Goal: Transaction & Acquisition: Purchase product/service

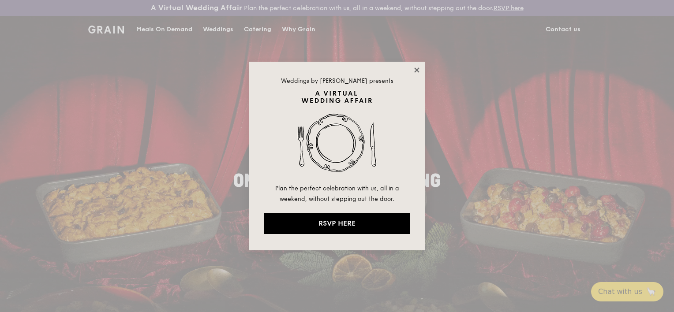
click at [418, 67] on icon at bounding box center [417, 70] width 8 height 8
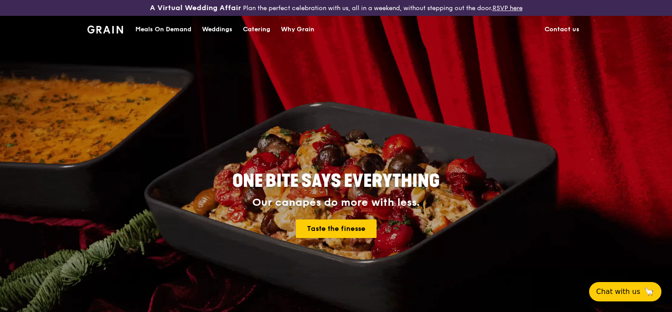
click at [270, 29] on div "Catering" at bounding box center [256, 29] width 27 height 26
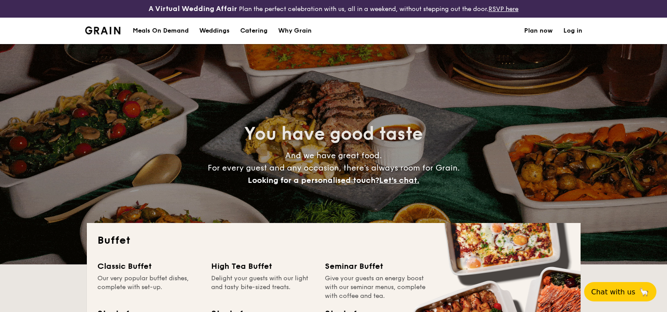
select select
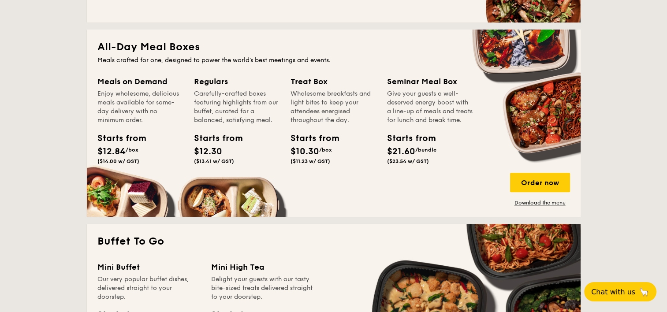
scroll to position [397, 0]
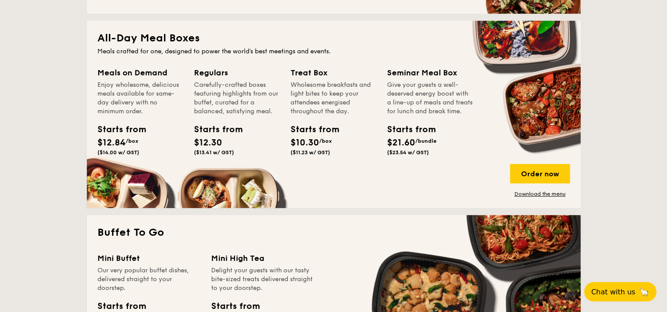
drag, startPoint x: 530, startPoint y: 172, endPoint x: 530, endPoint y: 200, distance: 28.7
click at [530, 200] on div "All-Day Meal Boxes Meals crafted for one, designed to power the world's best me…" at bounding box center [334, 114] width 494 height 187
drag, startPoint x: 530, startPoint y: 200, endPoint x: 532, endPoint y: 194, distance: 6.0
click at [532, 194] on link "Download the menu" at bounding box center [540, 194] width 60 height 7
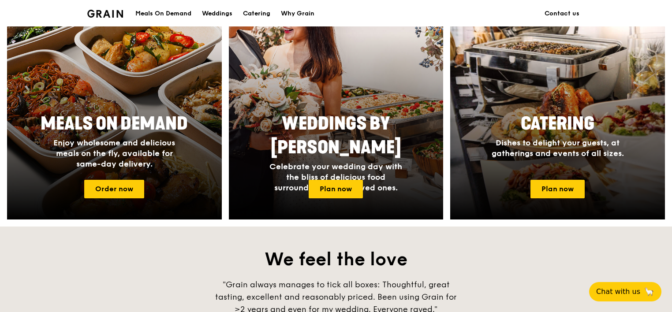
scroll to position [441, 0]
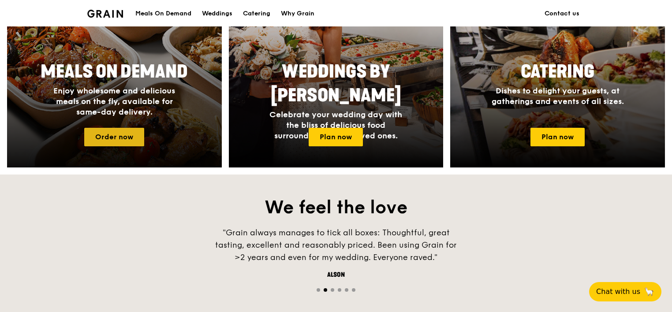
click at [123, 135] on link "Order now" at bounding box center [114, 137] width 60 height 19
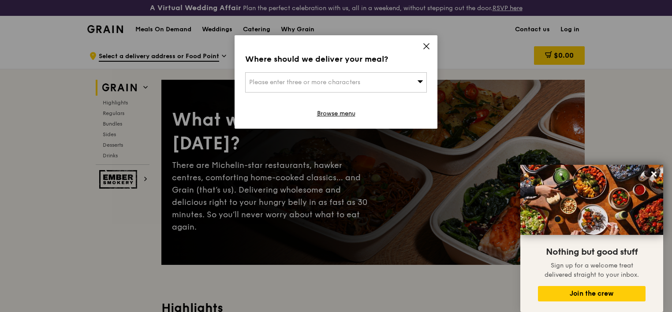
click at [425, 46] on icon at bounding box center [427, 46] width 8 height 8
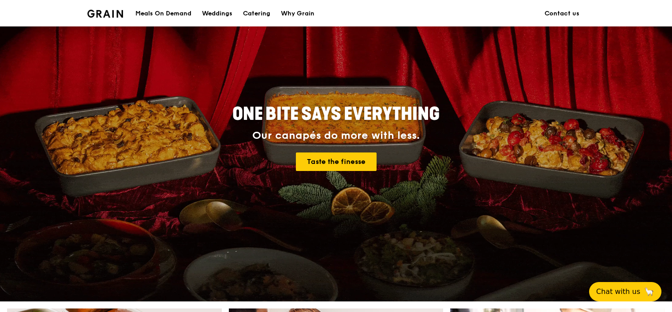
scroll to position [44, 0]
